Goal: Task Accomplishment & Management: Manage account settings

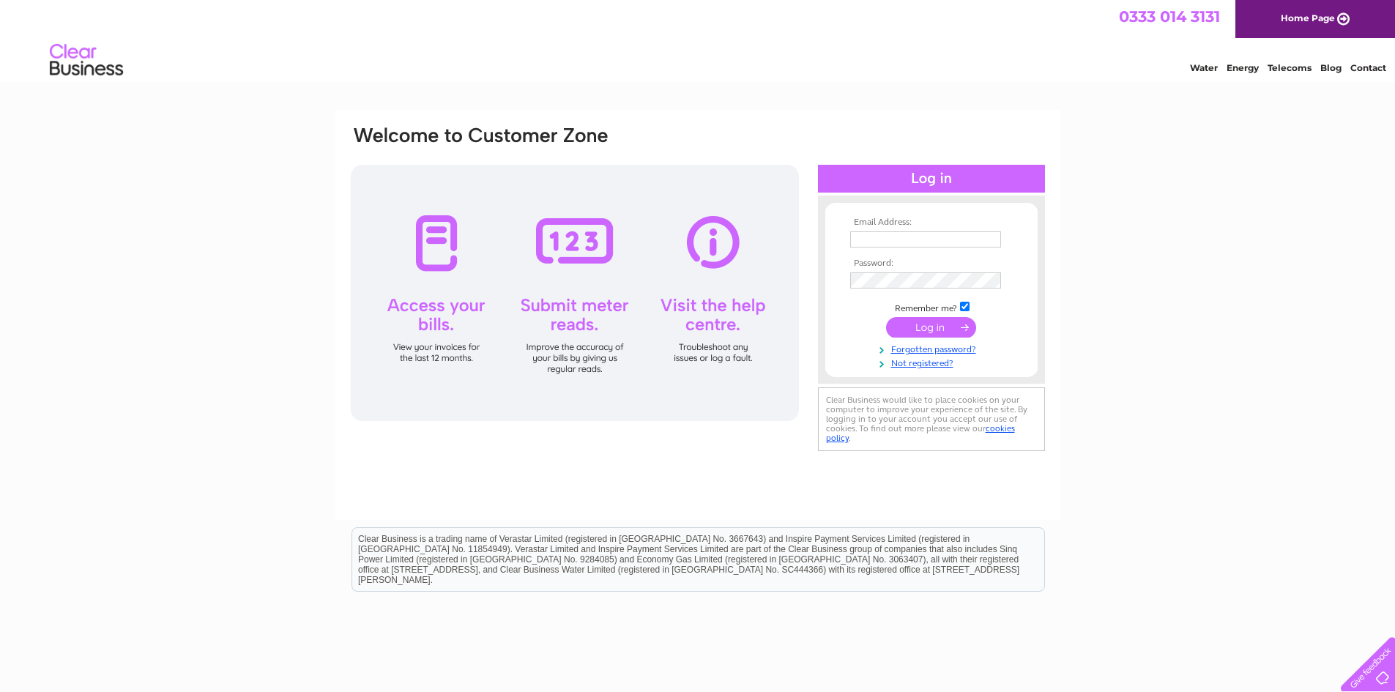
type input "[EMAIL_ADDRESS][DOMAIN_NAME]"
click at [913, 328] on input "submit" at bounding box center [931, 327] width 90 height 21
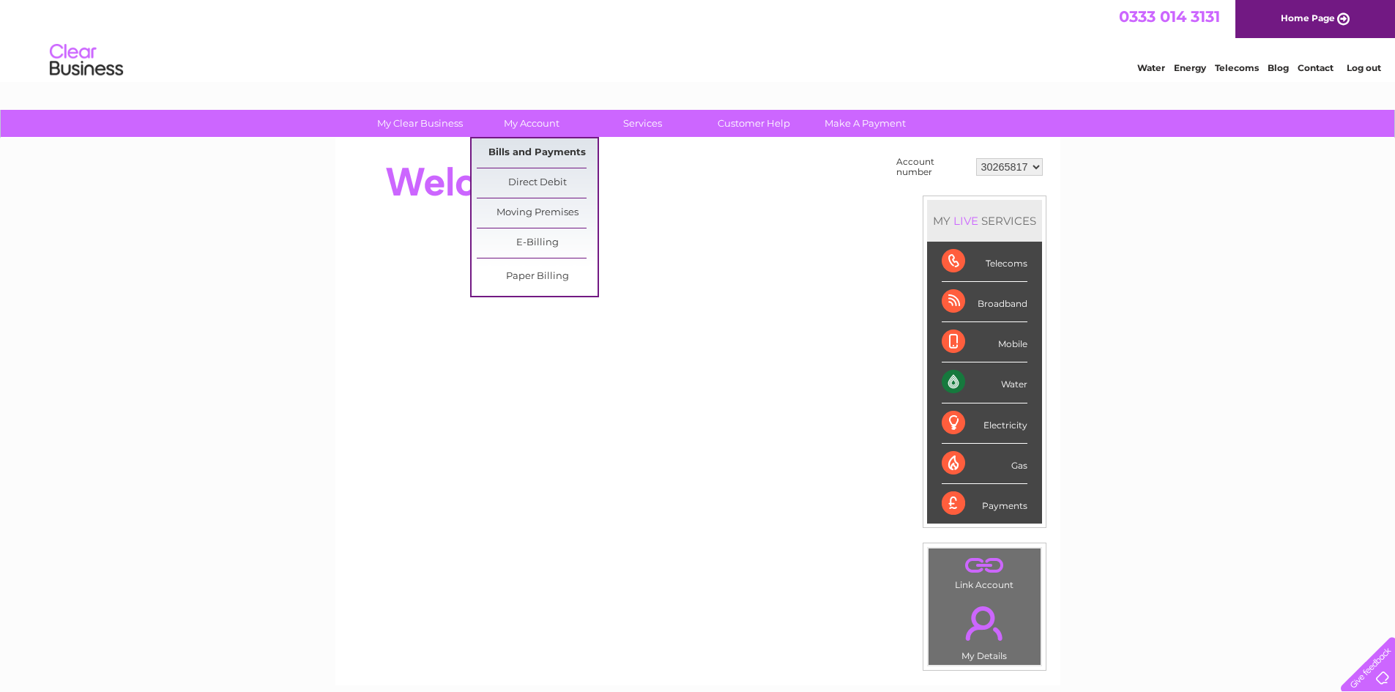
click at [537, 146] on link "Bills and Payments" at bounding box center [537, 152] width 121 height 29
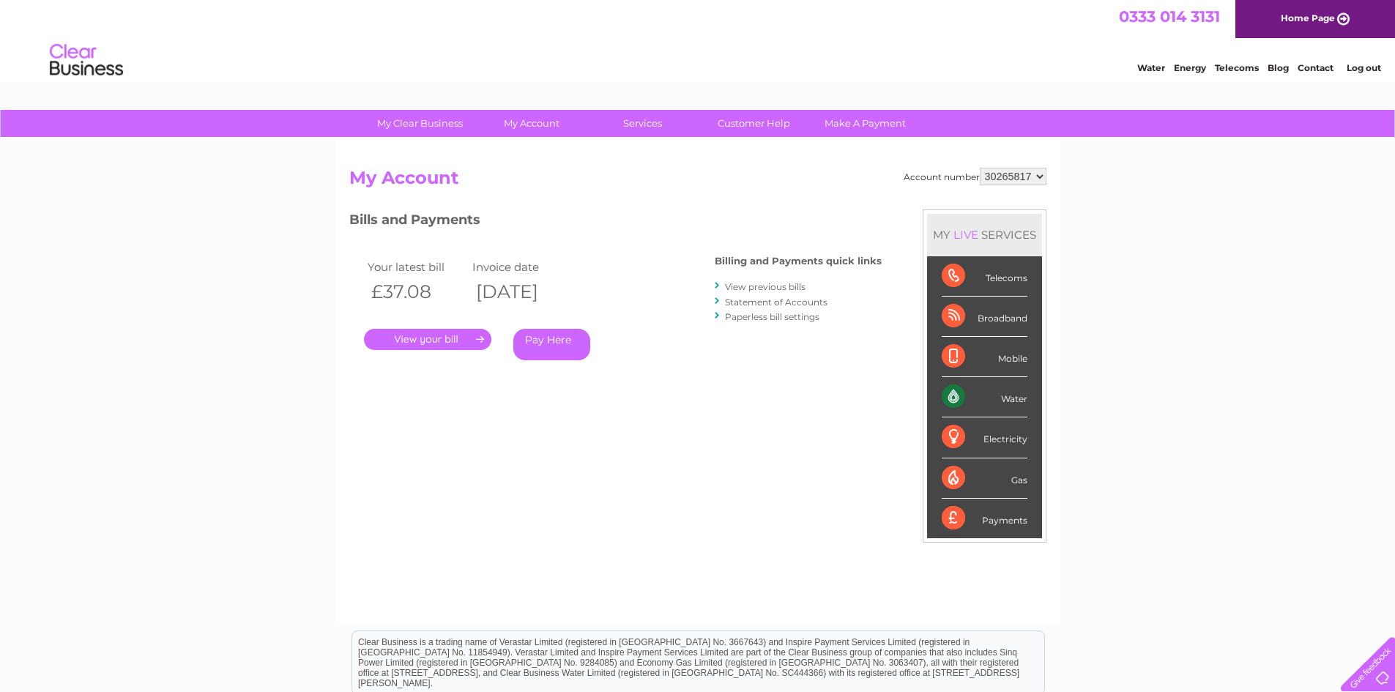
click at [477, 340] on link "." at bounding box center [427, 339] width 127 height 21
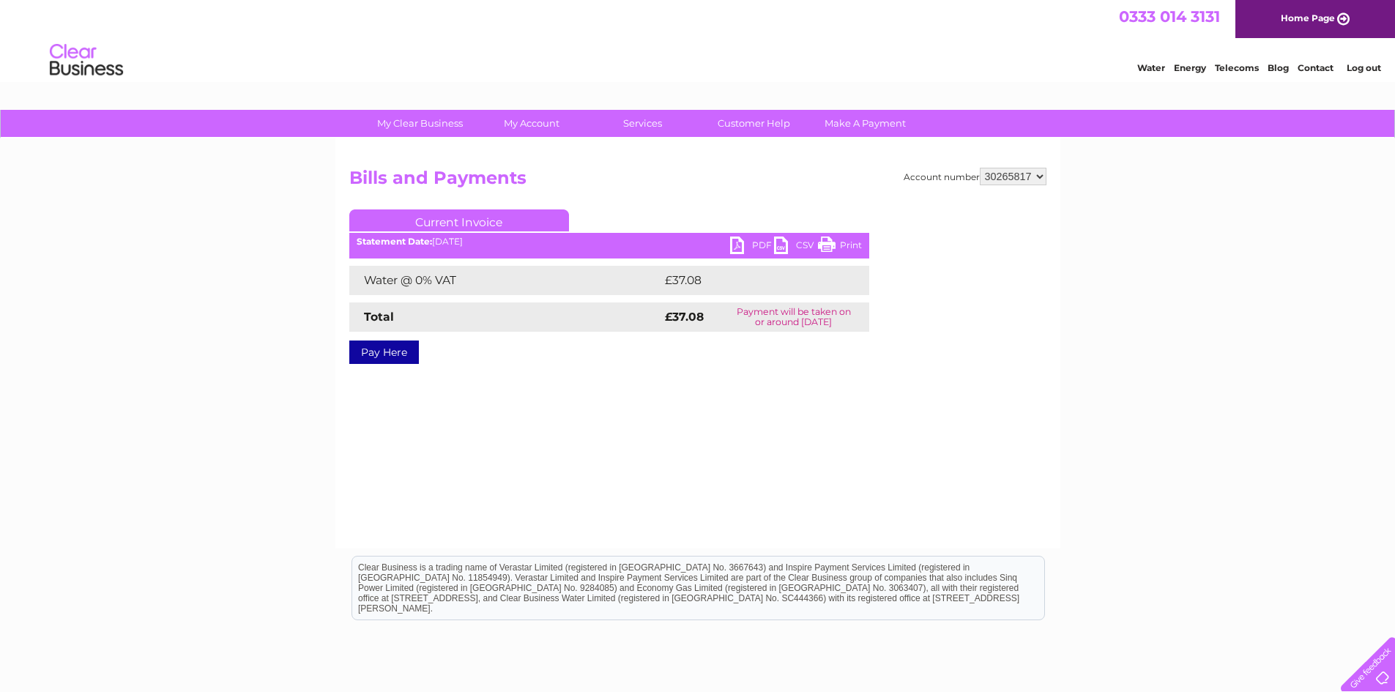
click at [736, 244] on link "PDF" at bounding box center [752, 246] width 44 height 21
